Goal: Transaction & Acquisition: Purchase product/service

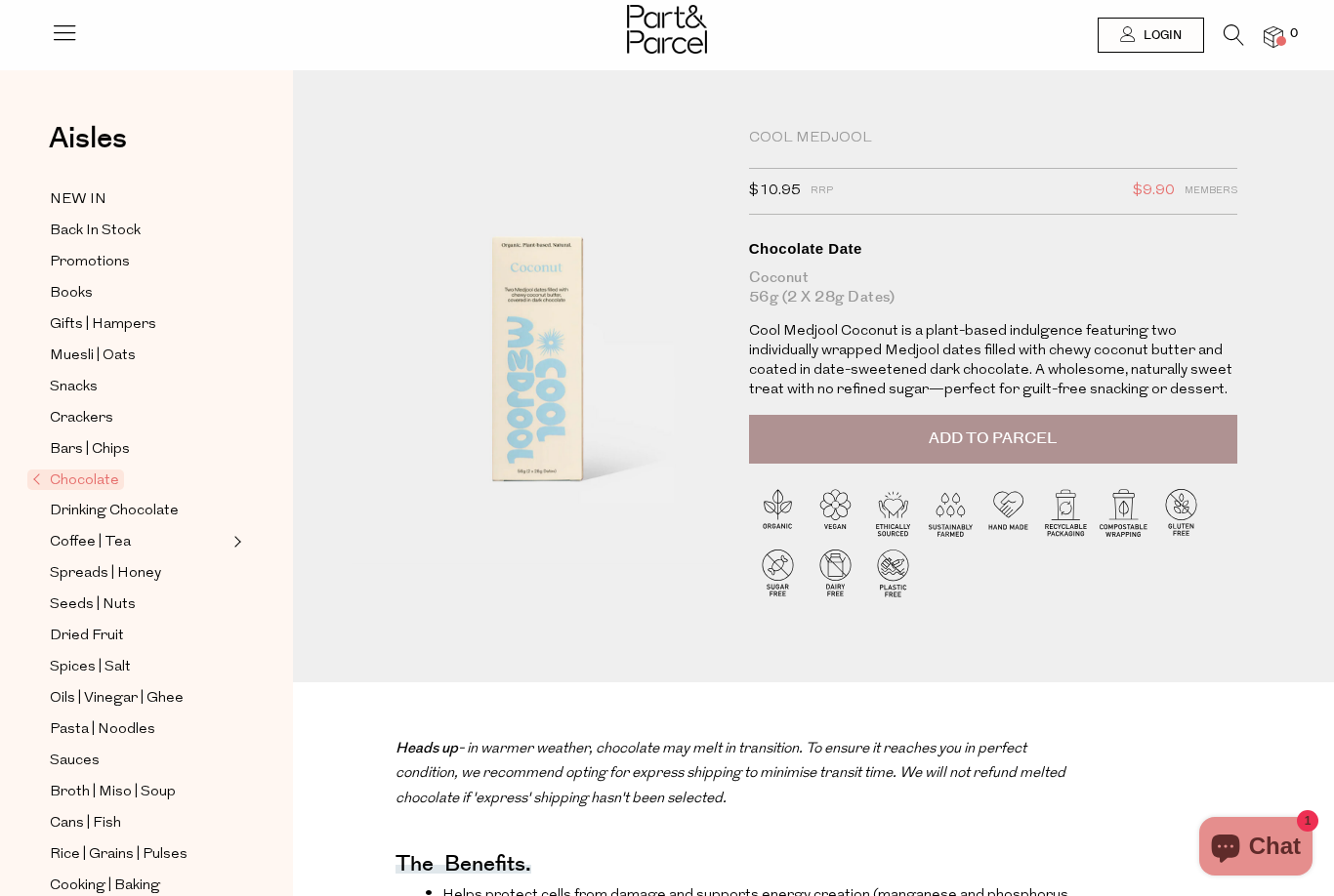
click at [1285, 469] on div "Cool Medjool $10.95 RRP $9.90 Members Available: In Stock Chocolate Date Coconu…" at bounding box center [813, 405] width 953 height 553
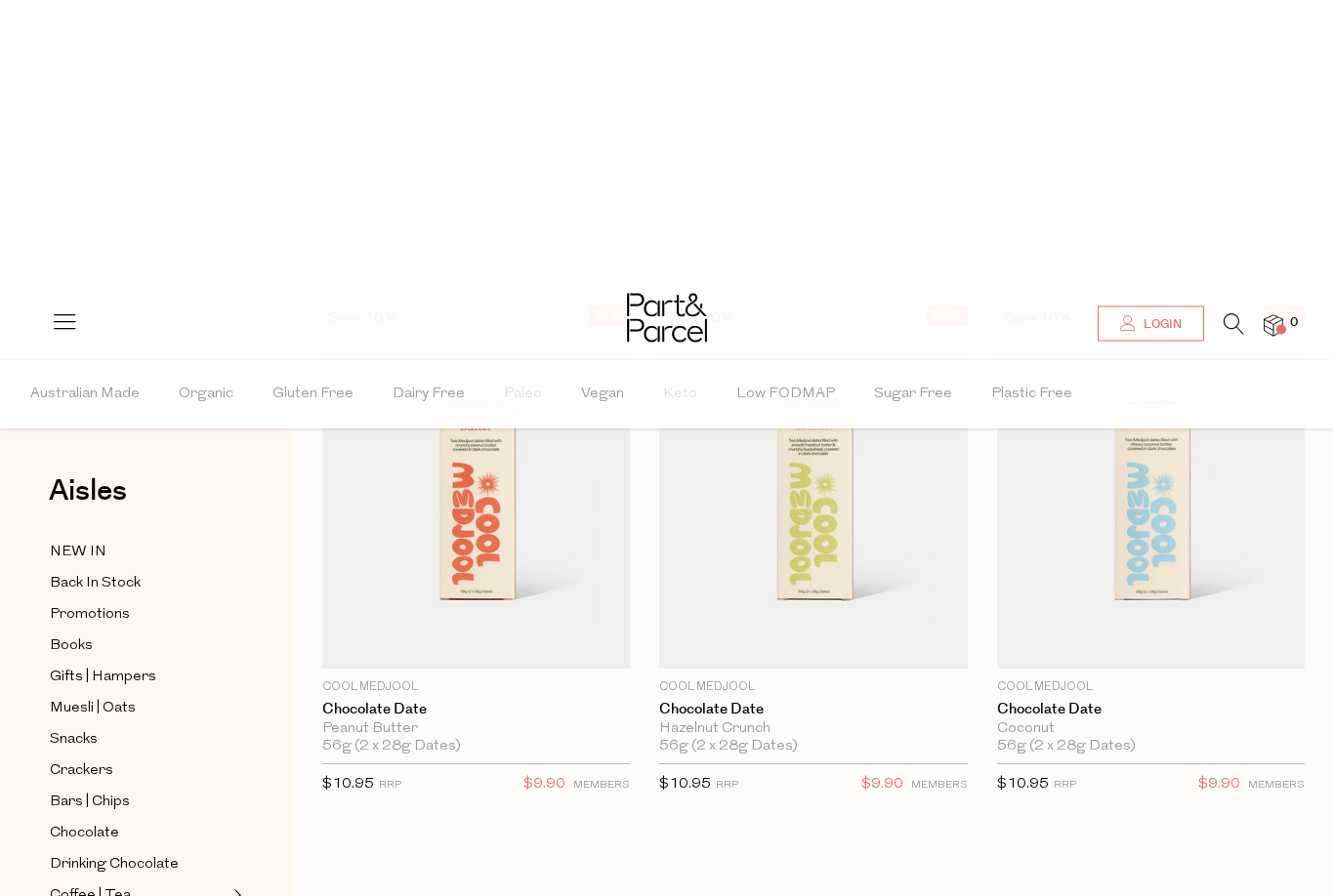
scroll to position [289, 0]
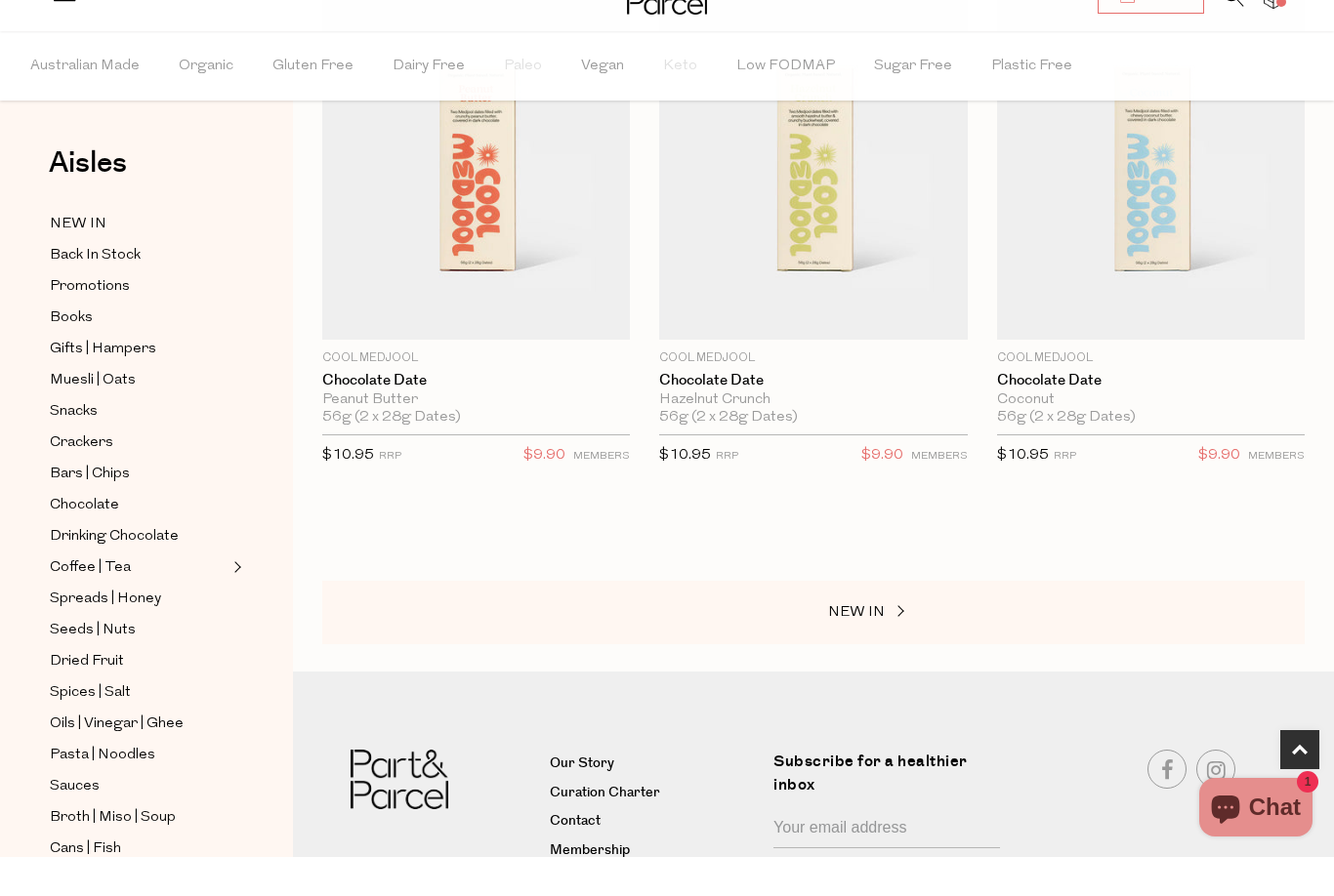
click at [753, 639] on div "NEW IN" at bounding box center [813, 651] width 982 height 64
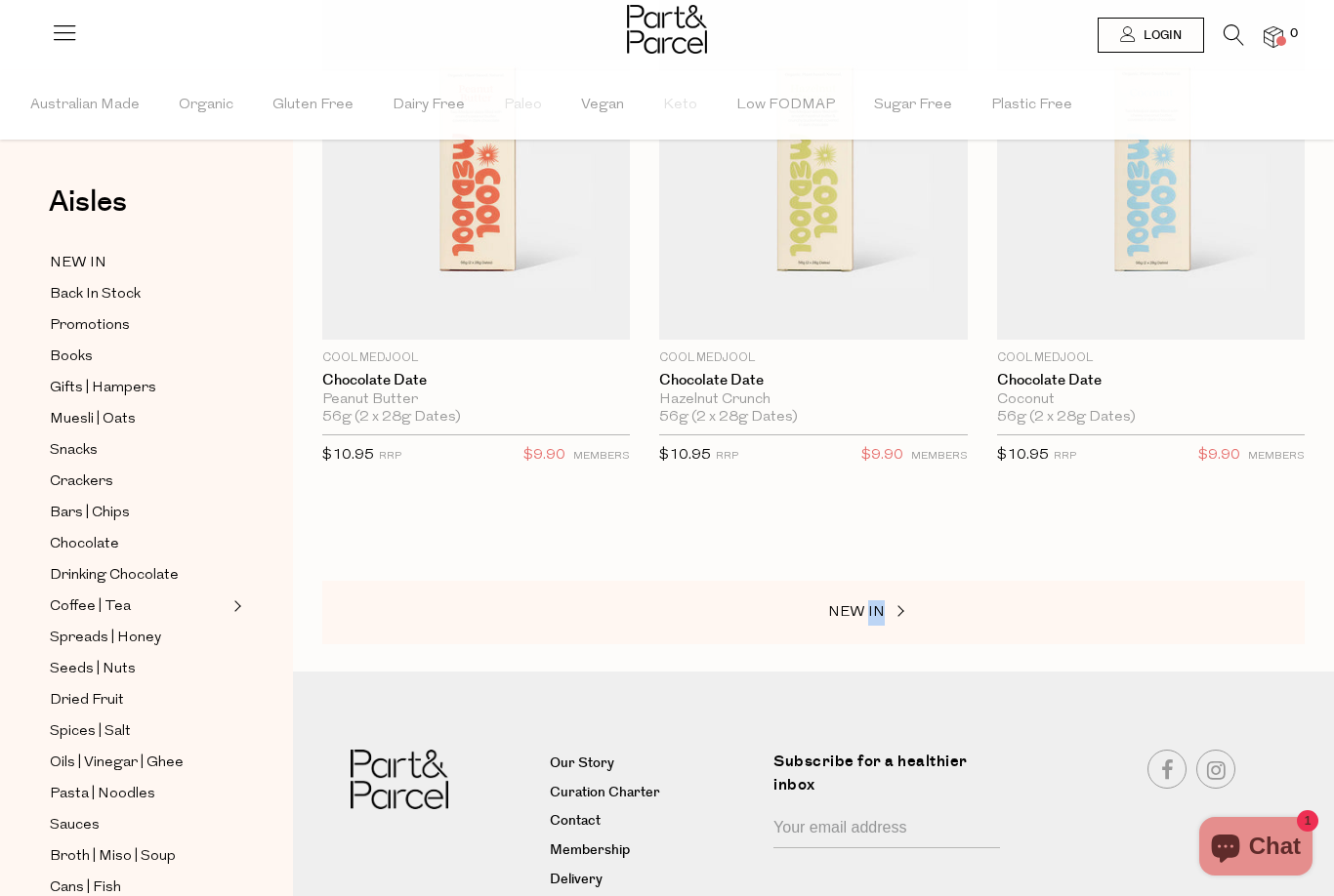
scroll to position [0, 0]
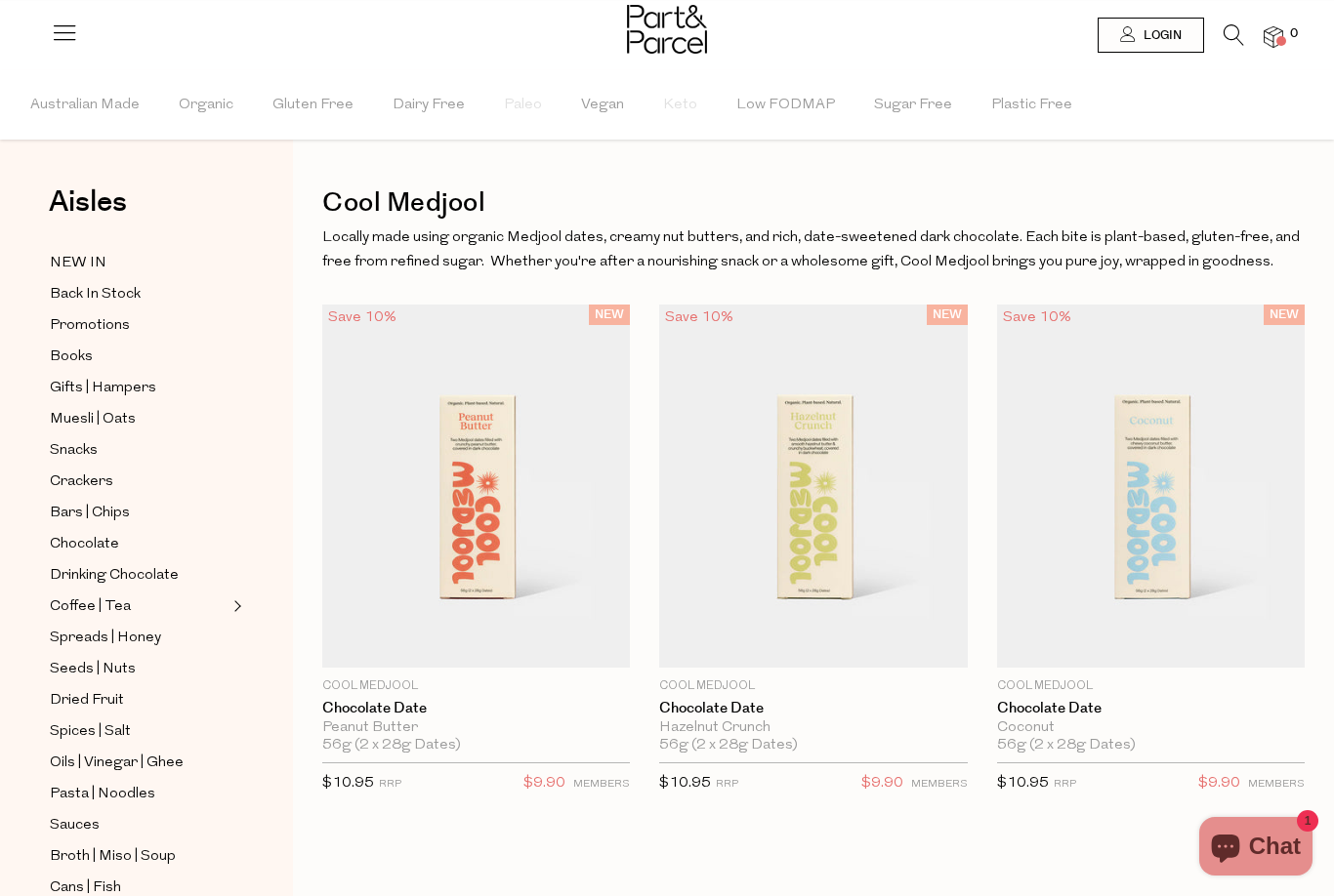
click at [174, 289] on link "Back In Stock" at bounding box center [138, 294] width 177 height 25
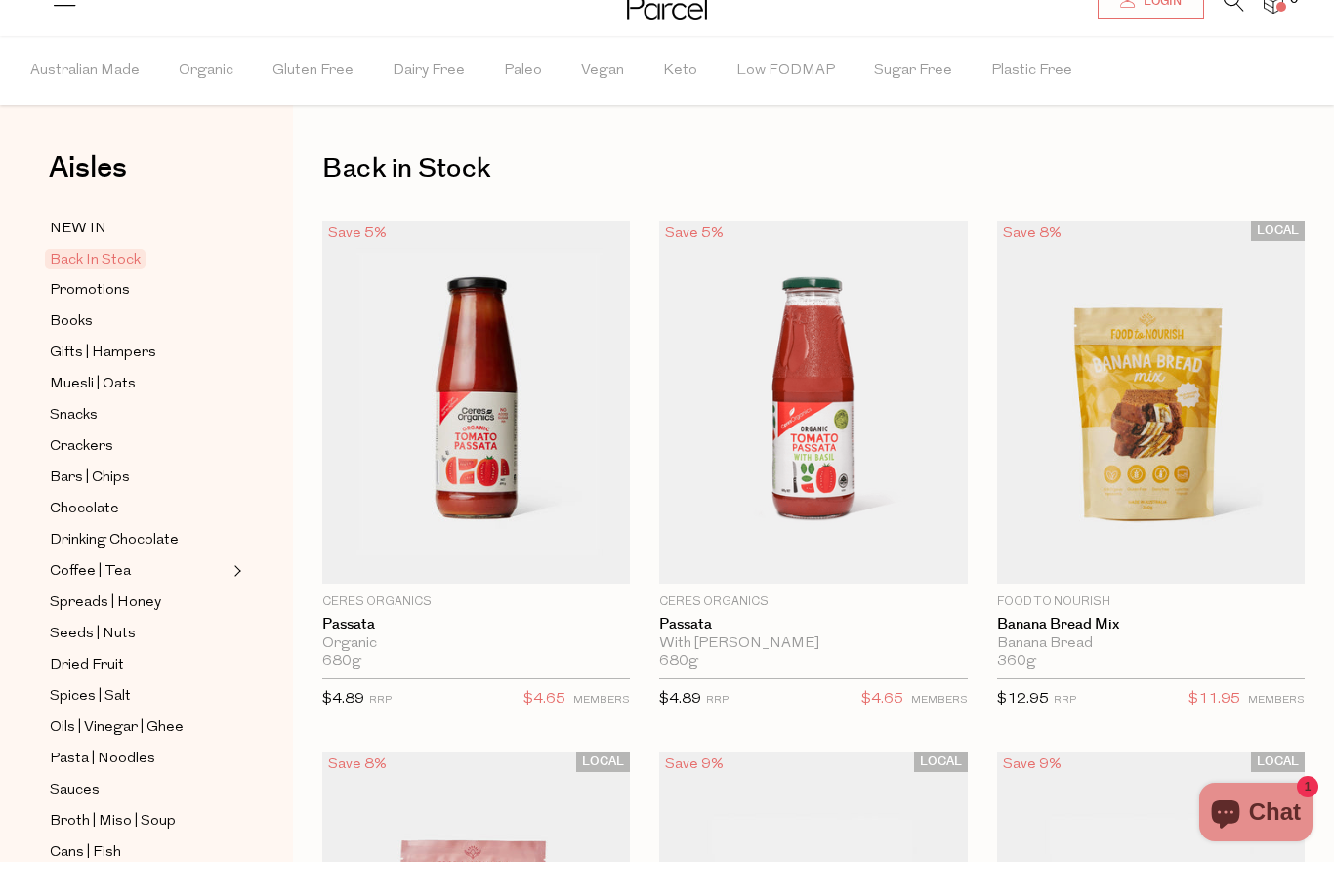
click at [172, 250] on link "NEW IN" at bounding box center [138, 262] width 177 height 25
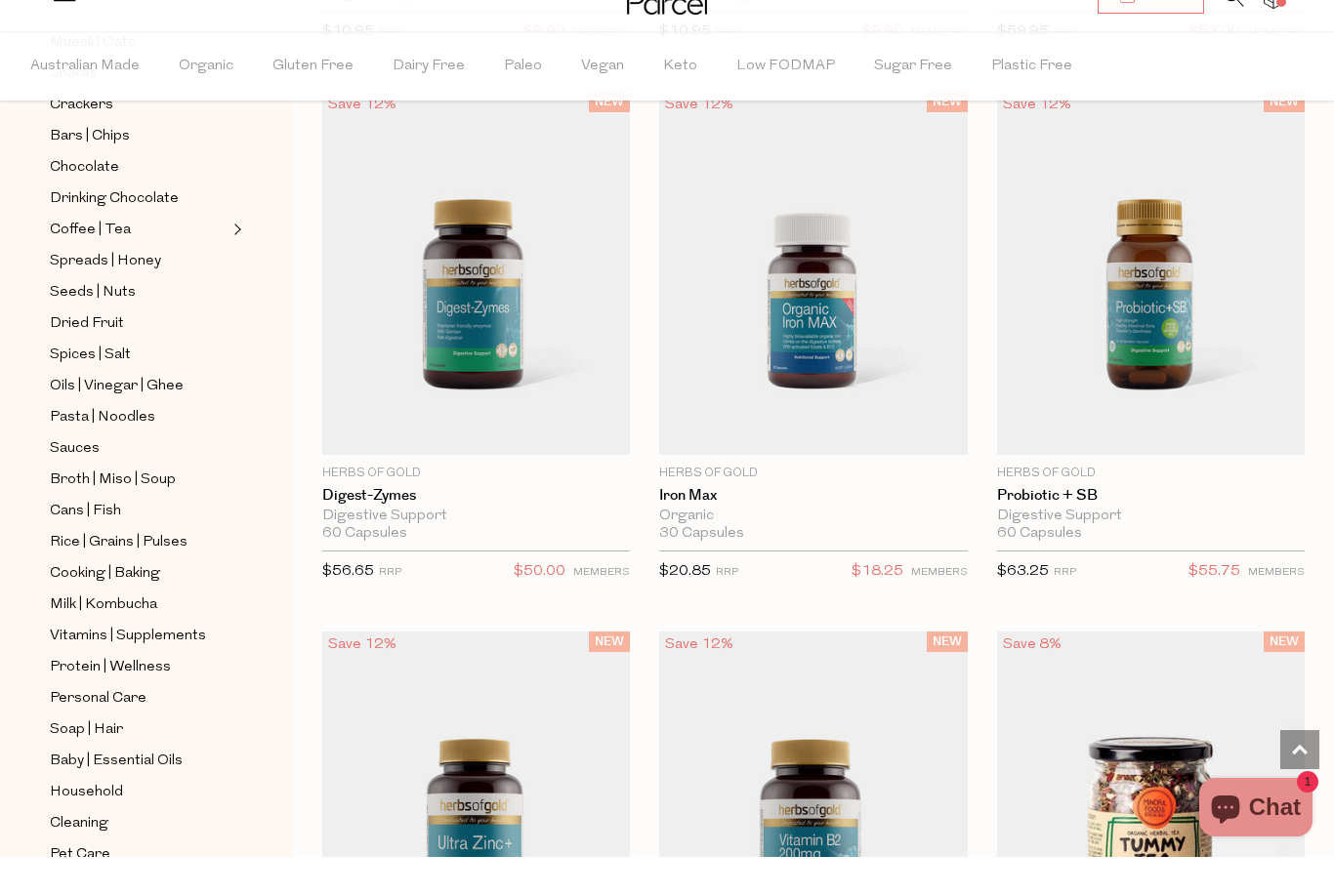
scroll to position [337, 0]
click at [218, 662] on link "Vitamins | Supplements" at bounding box center [138, 674] width 177 height 25
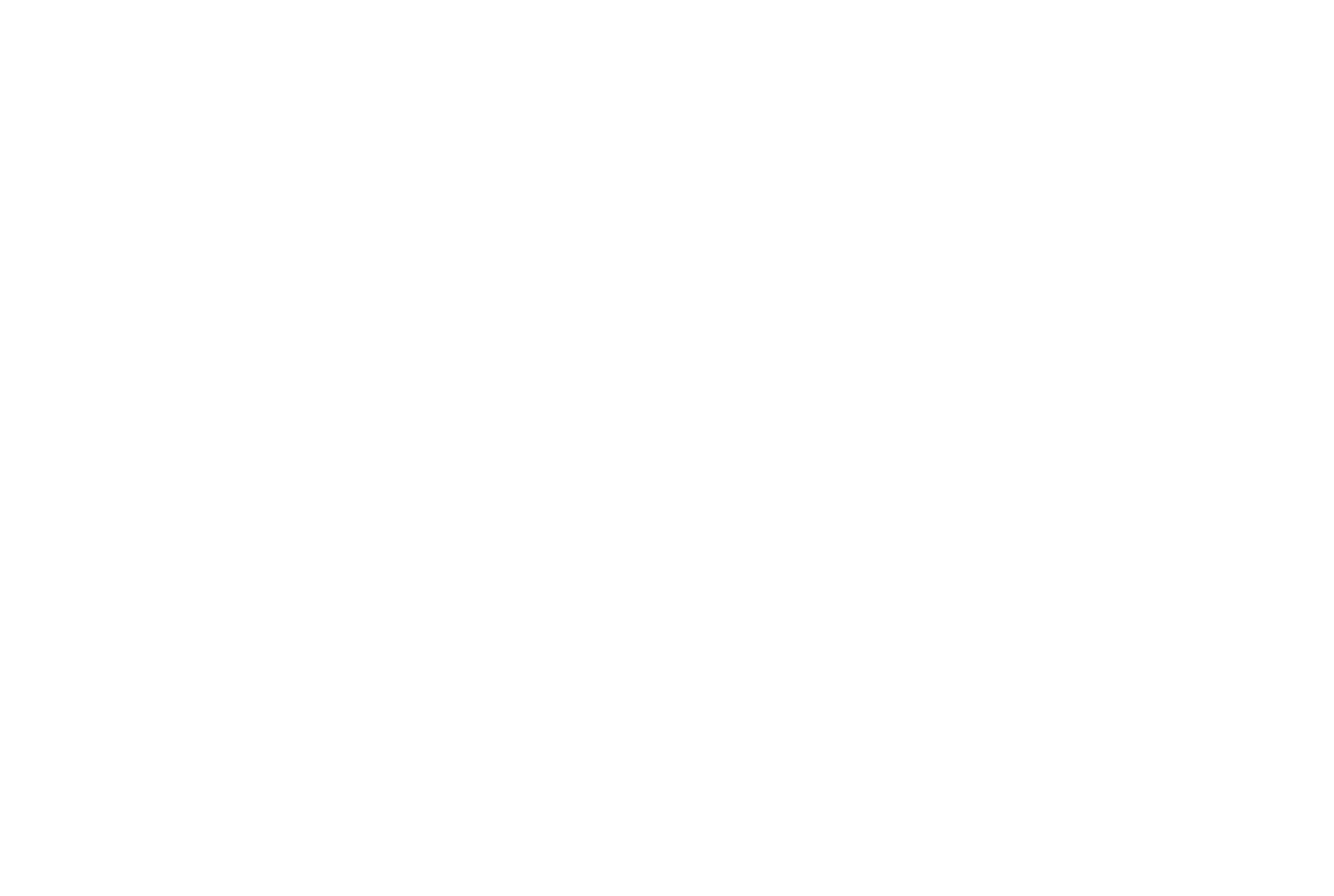
scroll to position [10, 0]
